Goal: Task Accomplishment & Management: Use online tool/utility

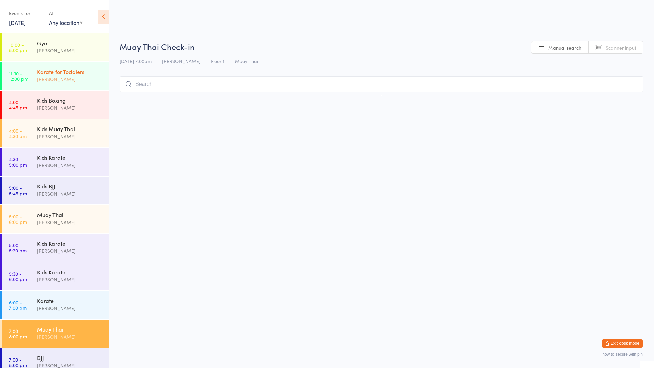
scroll to position [9, 0]
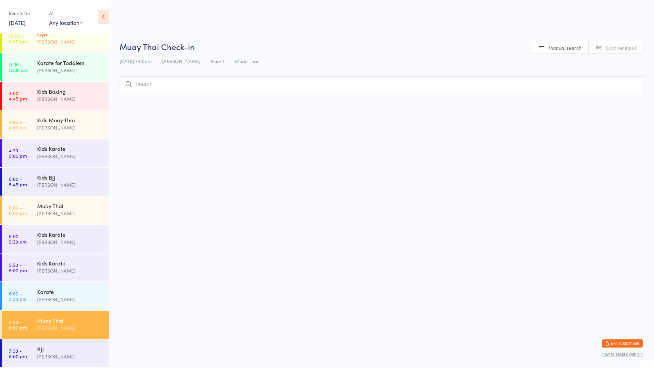
click at [63, 37] on div "Gym" at bounding box center [70, 33] width 66 height 7
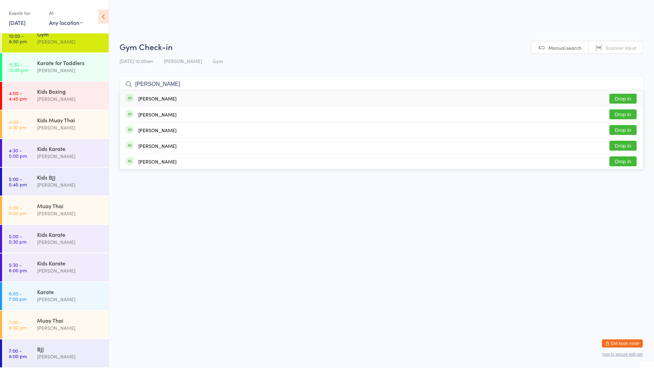
type input "[PERSON_NAME]"
click at [621, 98] on button "Drop in" at bounding box center [622, 99] width 27 height 10
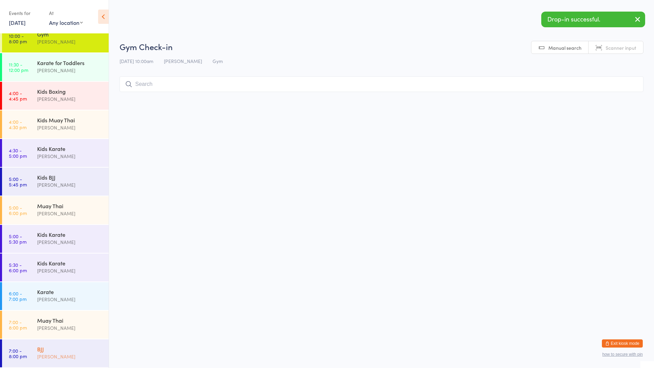
click at [63, 346] on div "BJJ" at bounding box center [70, 348] width 66 height 7
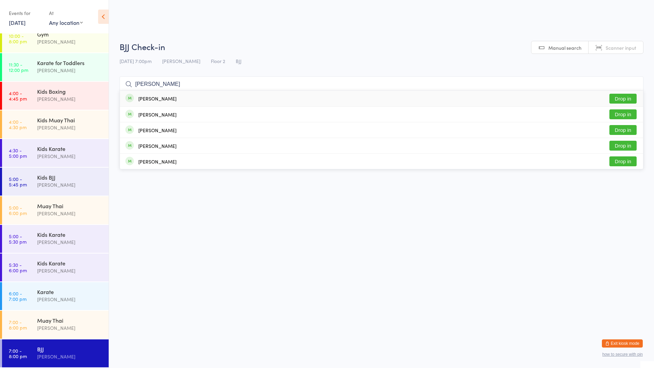
type input "[PERSON_NAME]"
click at [618, 98] on button "Drop in" at bounding box center [622, 99] width 27 height 10
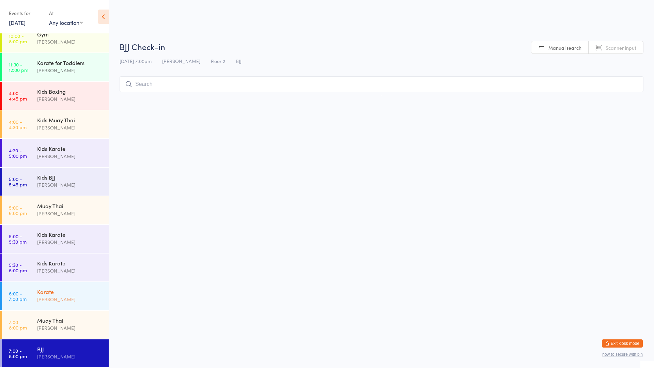
drag, startPoint x: 83, startPoint y: 308, endPoint x: 86, endPoint y: 304, distance: 4.9
click at [83, 308] on div "Karate [PERSON_NAME]" at bounding box center [73, 295] width 72 height 27
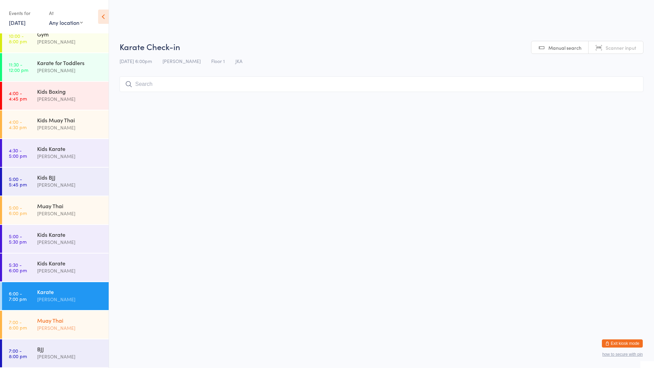
drag, startPoint x: 69, startPoint y: 318, endPoint x: 70, endPoint y: 313, distance: 5.2
click at [70, 317] on div "Muay Thai" at bounding box center [70, 319] width 66 height 7
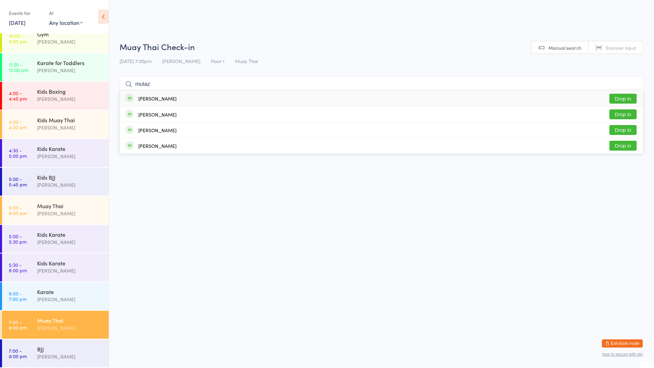
type input "mutaz"
click at [625, 99] on button "Drop in" at bounding box center [622, 99] width 27 height 10
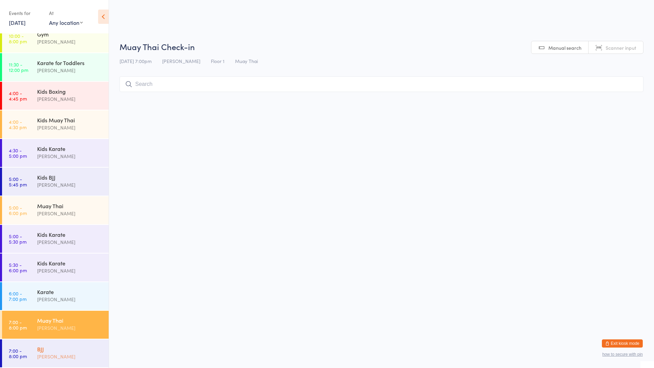
click at [55, 347] on div "BJJ" at bounding box center [70, 348] width 66 height 7
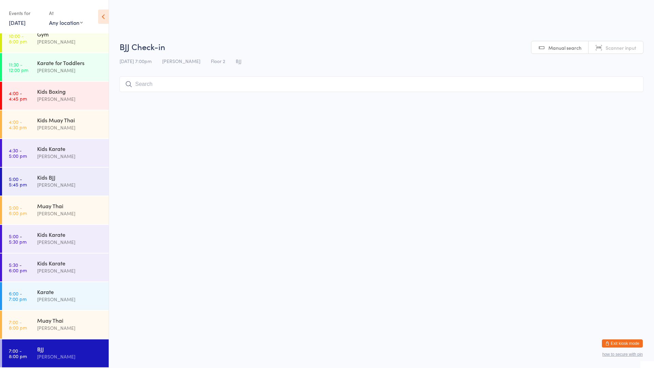
click at [56, 347] on div "BJJ" at bounding box center [70, 348] width 66 height 7
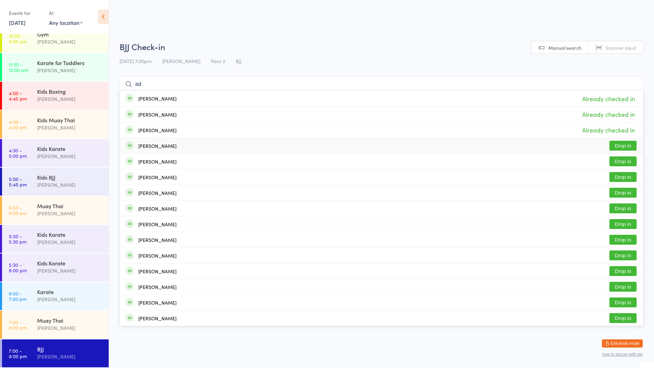
type input "a"
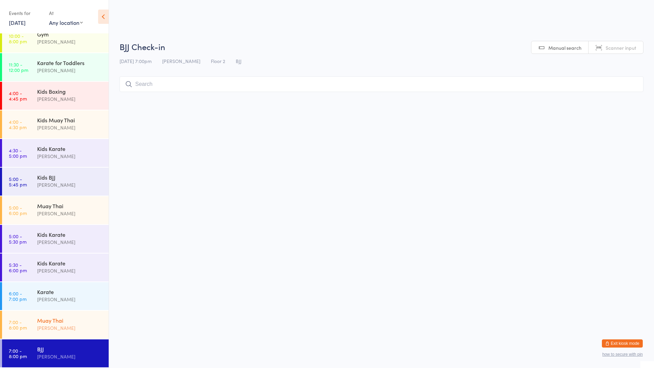
click at [55, 326] on div "[PERSON_NAME]" at bounding box center [70, 328] width 66 height 8
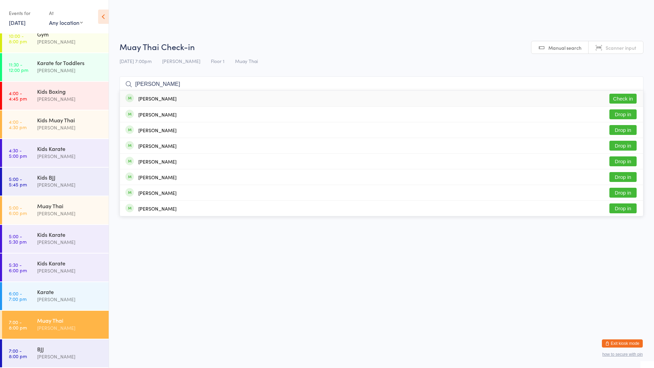
type input "[PERSON_NAME]"
click at [158, 100] on div "[PERSON_NAME]" at bounding box center [157, 98] width 38 height 5
